Goal: Transaction & Acquisition: Obtain resource

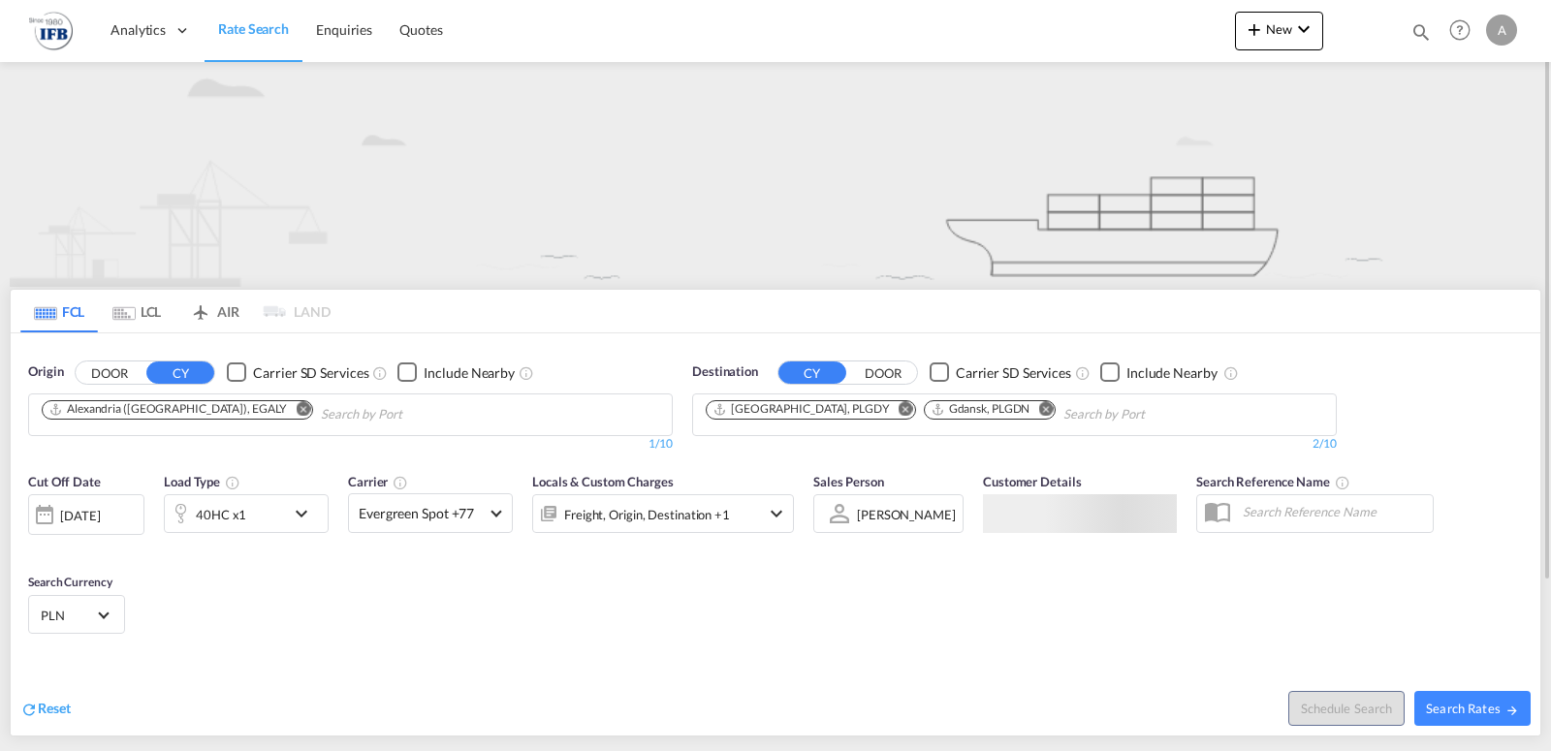
click at [296, 413] on md-icon "Remove" at bounding box center [303, 408] width 15 height 15
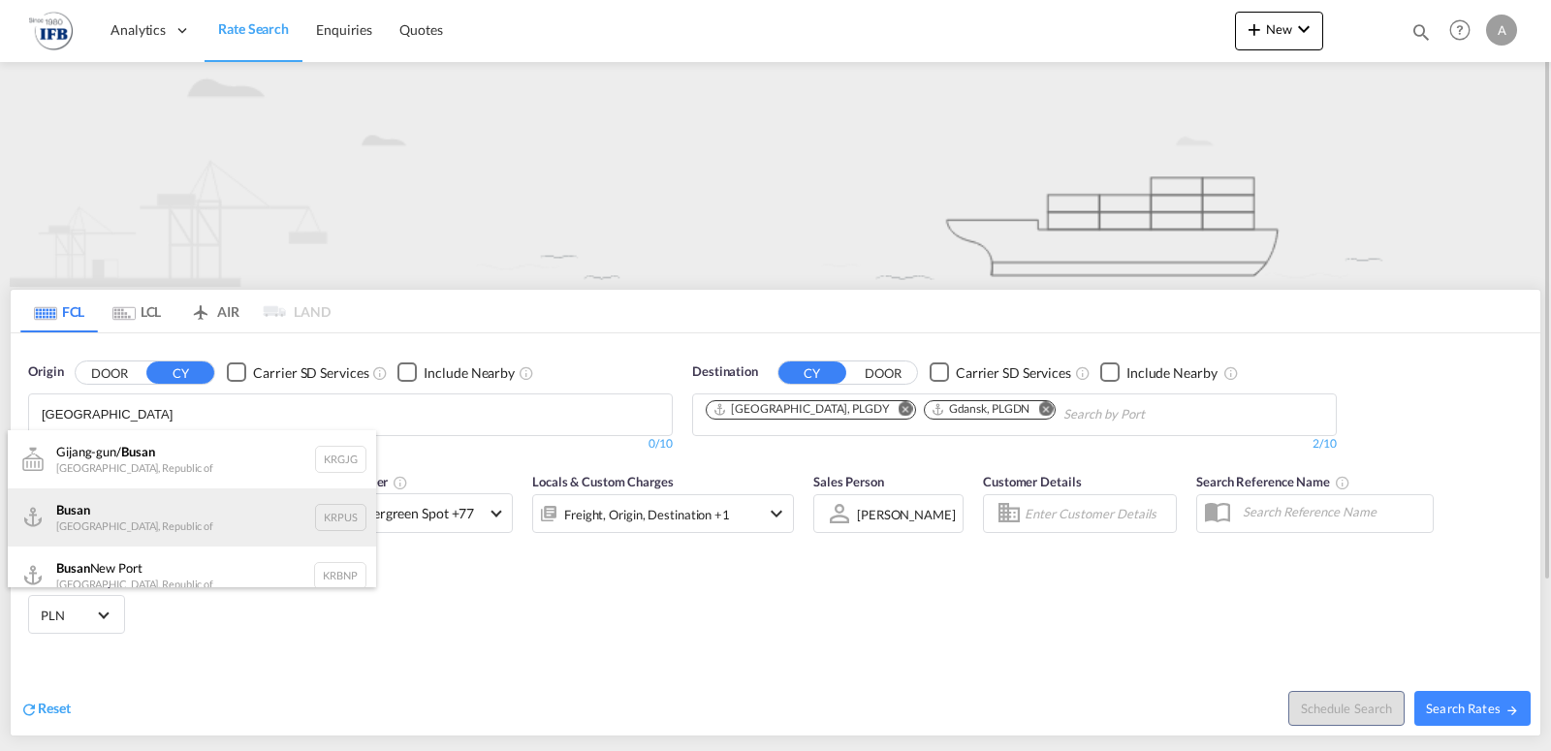
type input "[GEOGRAPHIC_DATA]"
click at [110, 533] on div "Busan Korea, Republic of KRPUS" at bounding box center [192, 518] width 368 height 58
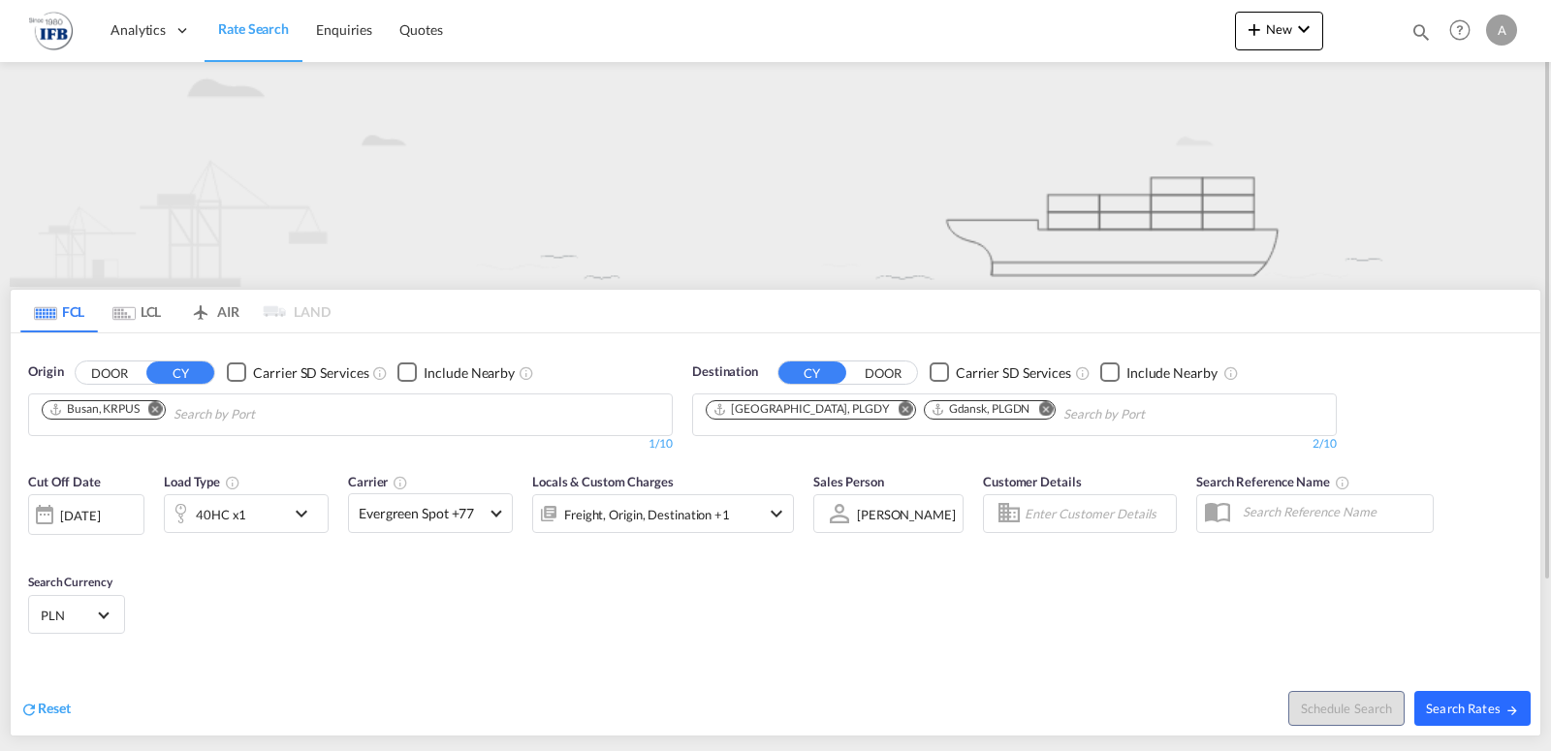
click at [1467, 706] on span "Search Rates" at bounding box center [1472, 709] width 93 height 16
type input "KRPUS to PLGDY,PLGDN / [DATE]"
